Goal: Information Seeking & Learning: Check status

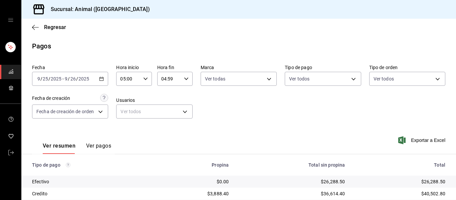
scroll to position [95, 0]
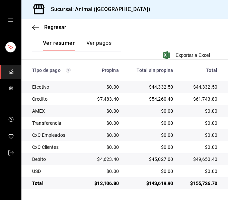
scroll to position [162, 0]
